Goal: Information Seeking & Learning: Check status

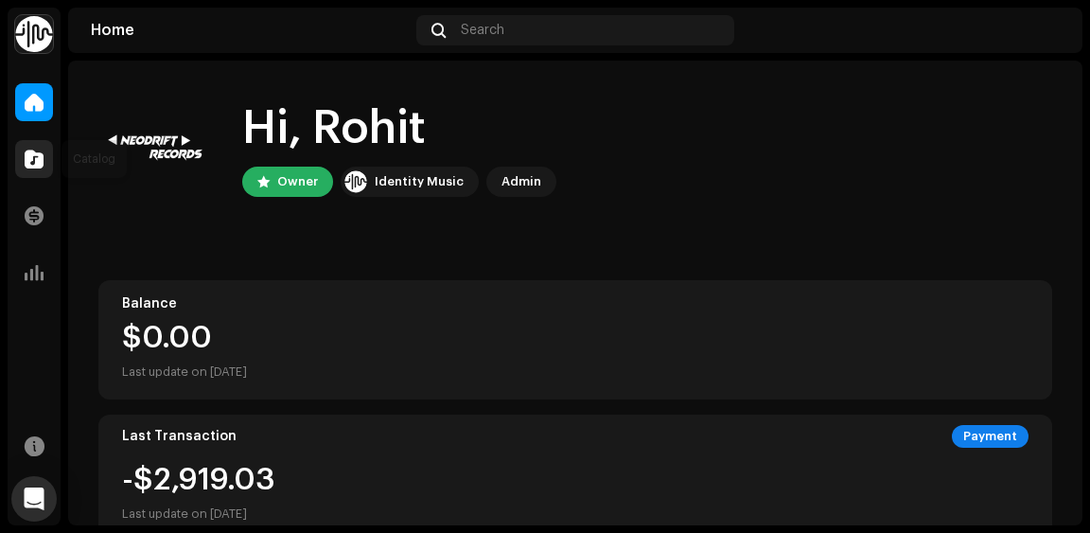
click at [48, 170] on div at bounding box center [34, 159] width 38 height 38
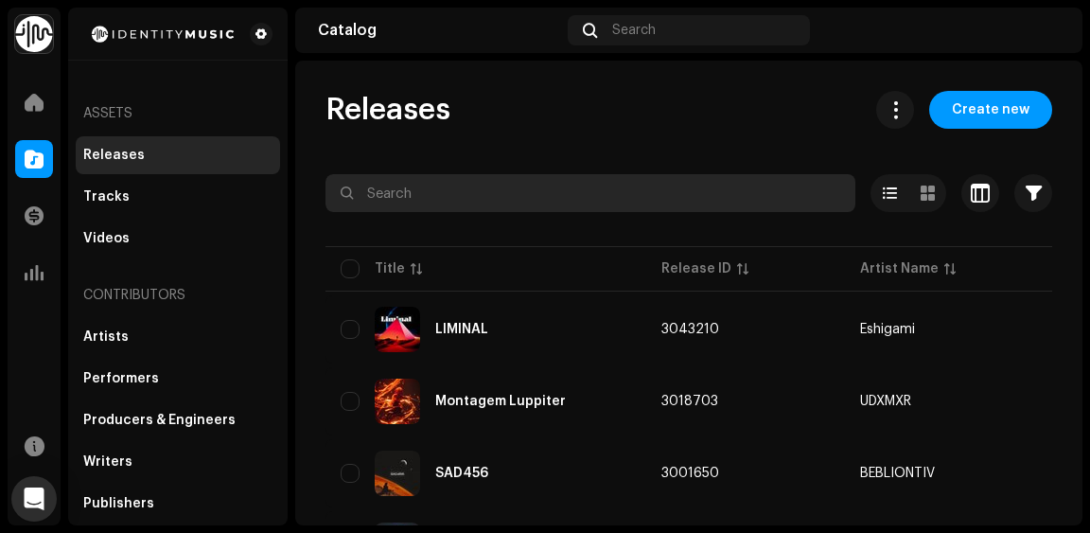
click at [624, 193] on input "text" at bounding box center [590, 193] width 530 height 38
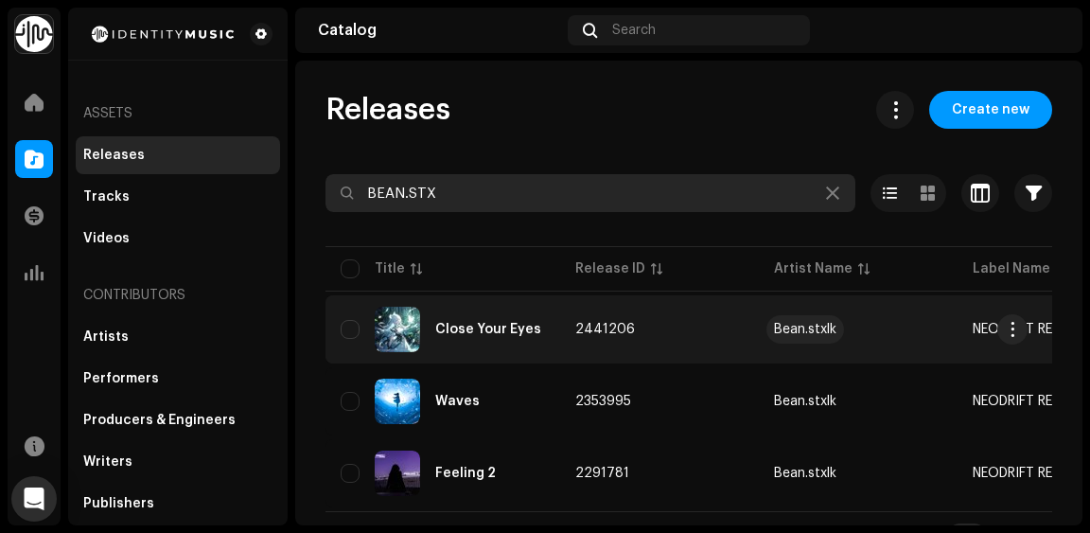
type input "BEAN.STX"
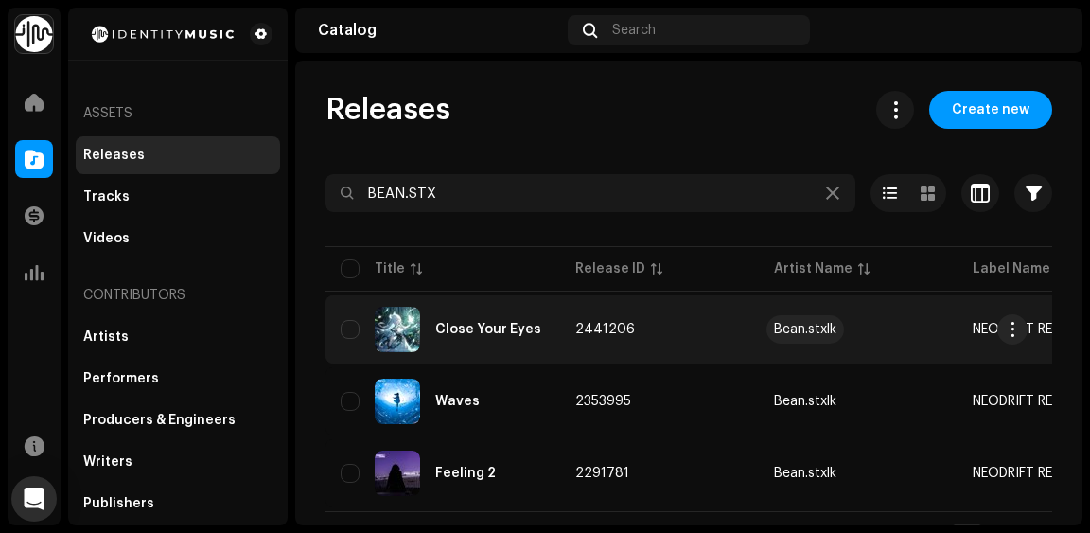
click at [806, 324] on div "Bean.stxlk" at bounding box center [805, 329] width 62 height 13
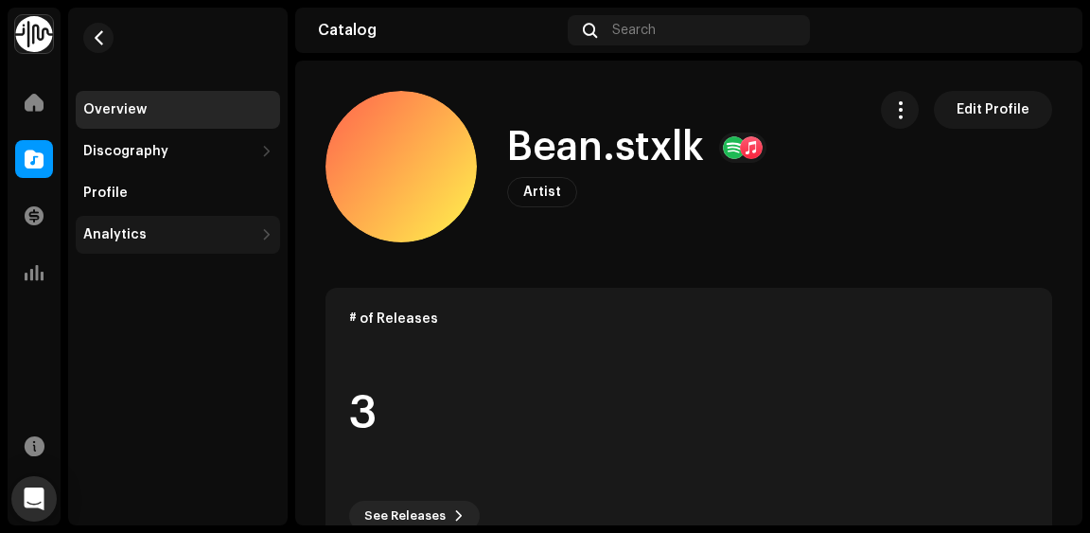
click at [248, 243] on div "Analytics" at bounding box center [178, 235] width 204 height 38
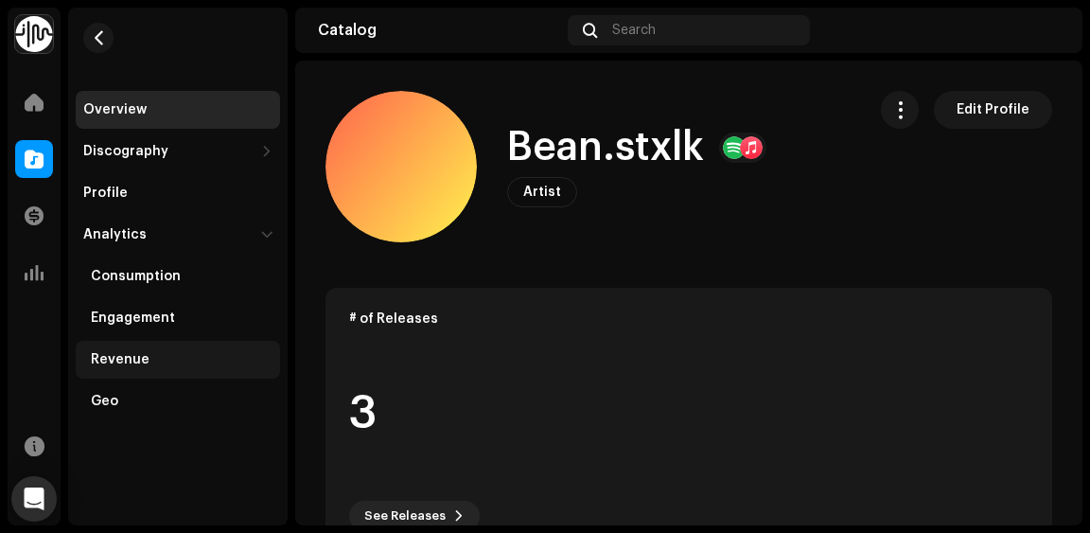
click at [154, 364] on div "Revenue" at bounding box center [182, 359] width 182 height 15
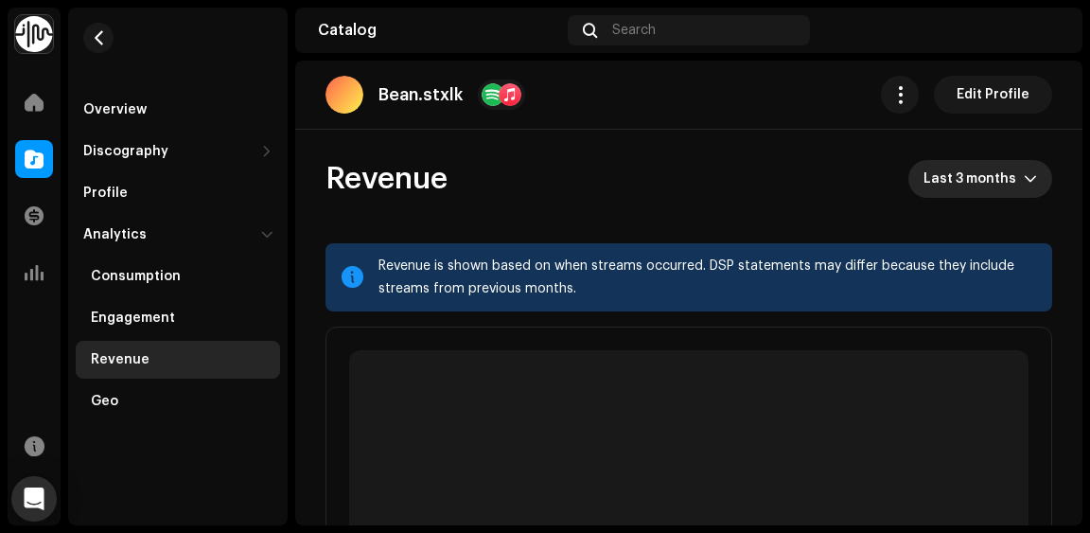
click at [918, 176] on p-select "Last 3 months" at bounding box center [980, 179] width 144 height 38
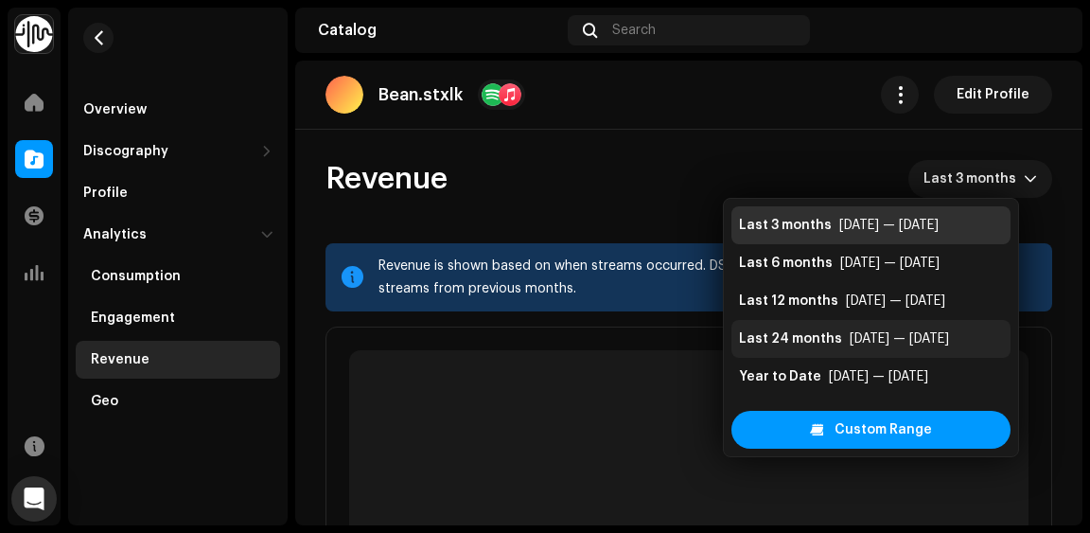
click at [850, 340] on div "Sep 2023 — Aug 2025" at bounding box center [898, 338] width 99 height 19
